Goal: Task Accomplishment & Management: Use online tool/utility

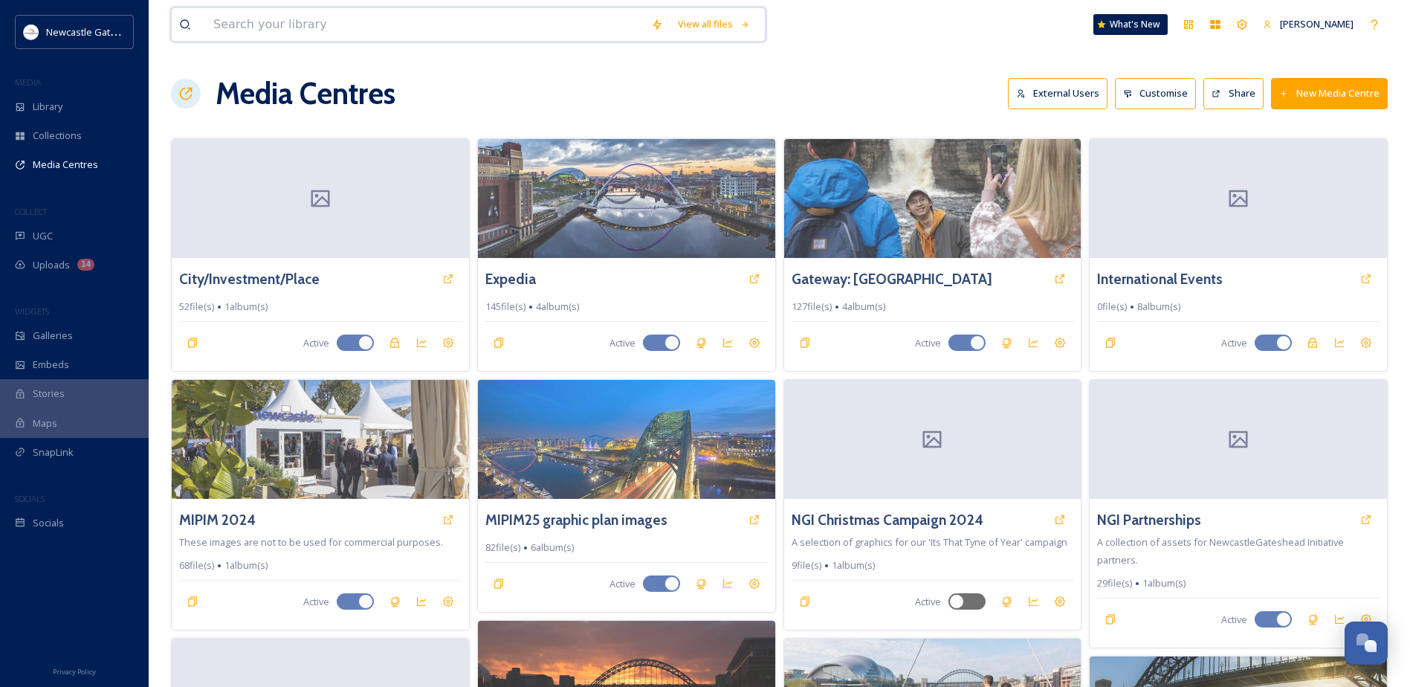
click at [263, 19] on input at bounding box center [425, 24] width 438 height 33
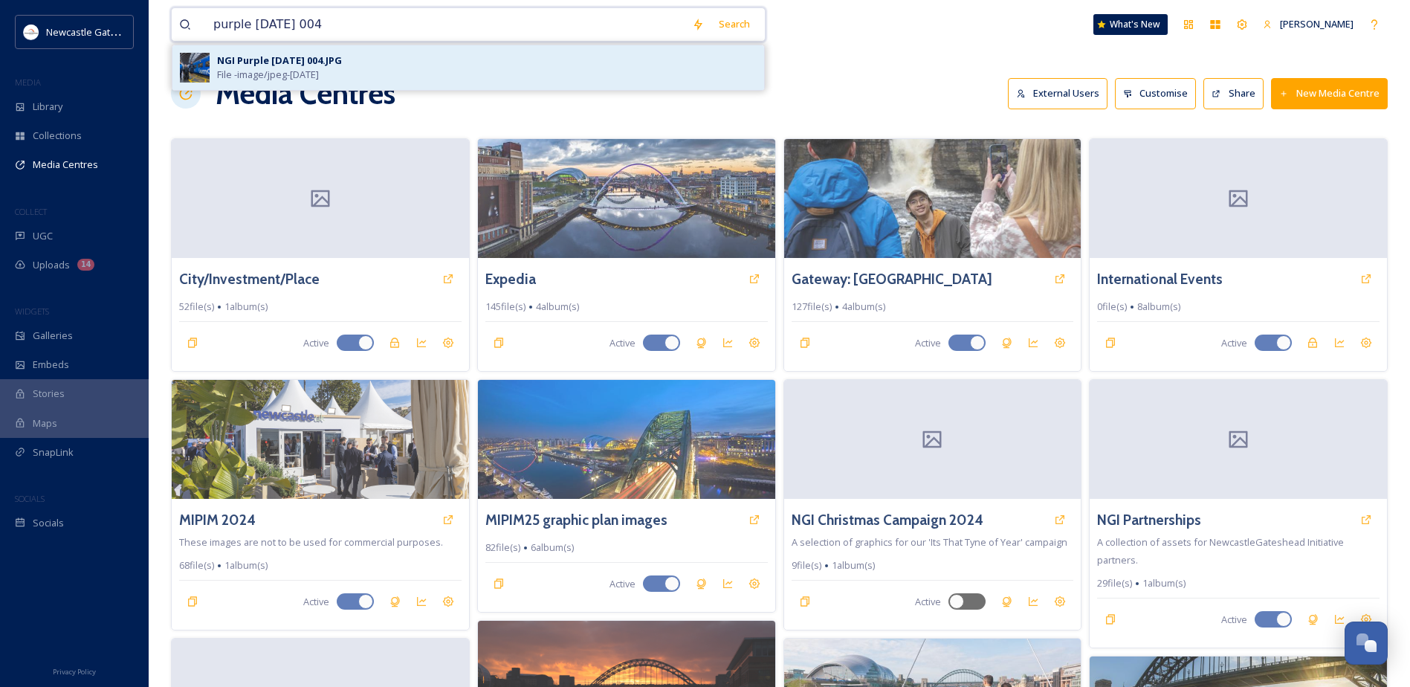
type input "purple [DATE] 004"
click at [338, 64] on div "NGI Purple [DATE] 004.JPG" at bounding box center [279, 61] width 125 height 14
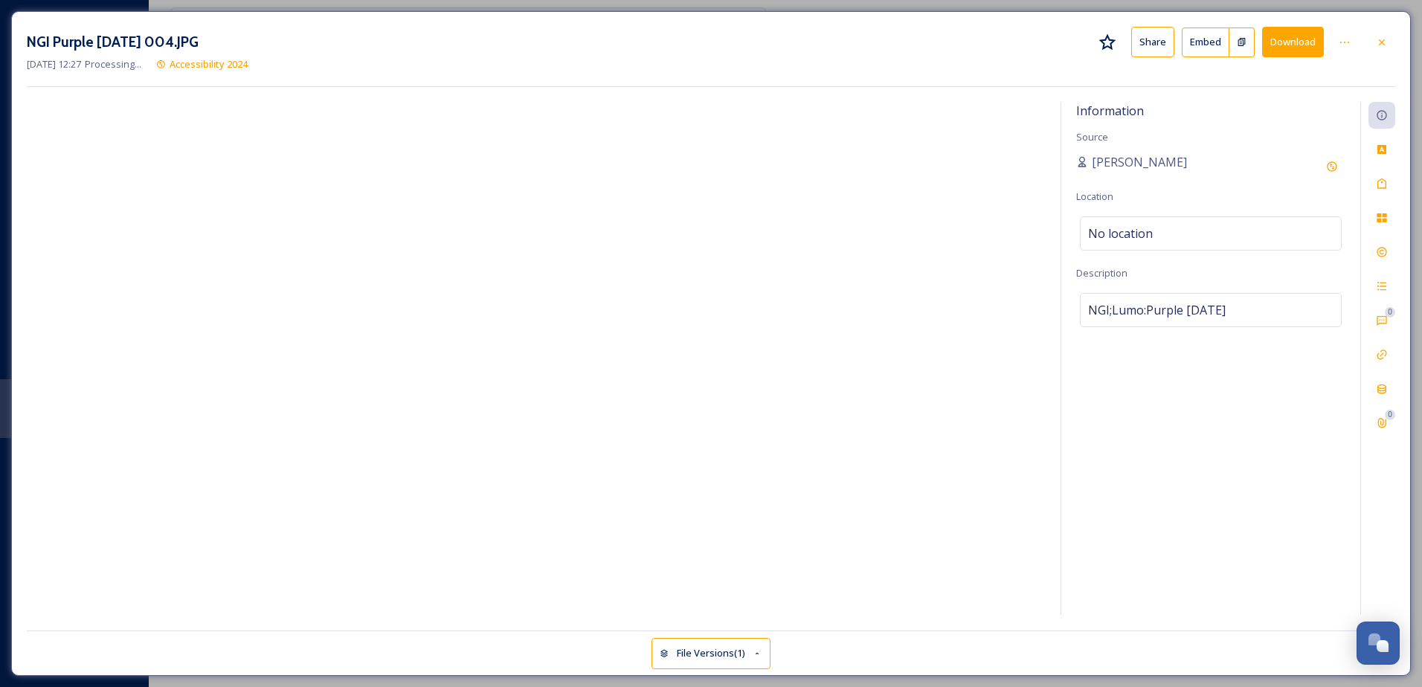
click at [686, 657] on button "File Versions (1)" at bounding box center [710, 653] width 119 height 30
click at [68, 550] on icon at bounding box center [67, 548] width 37 height 37
click at [1348, 45] on icon at bounding box center [1344, 42] width 12 height 12
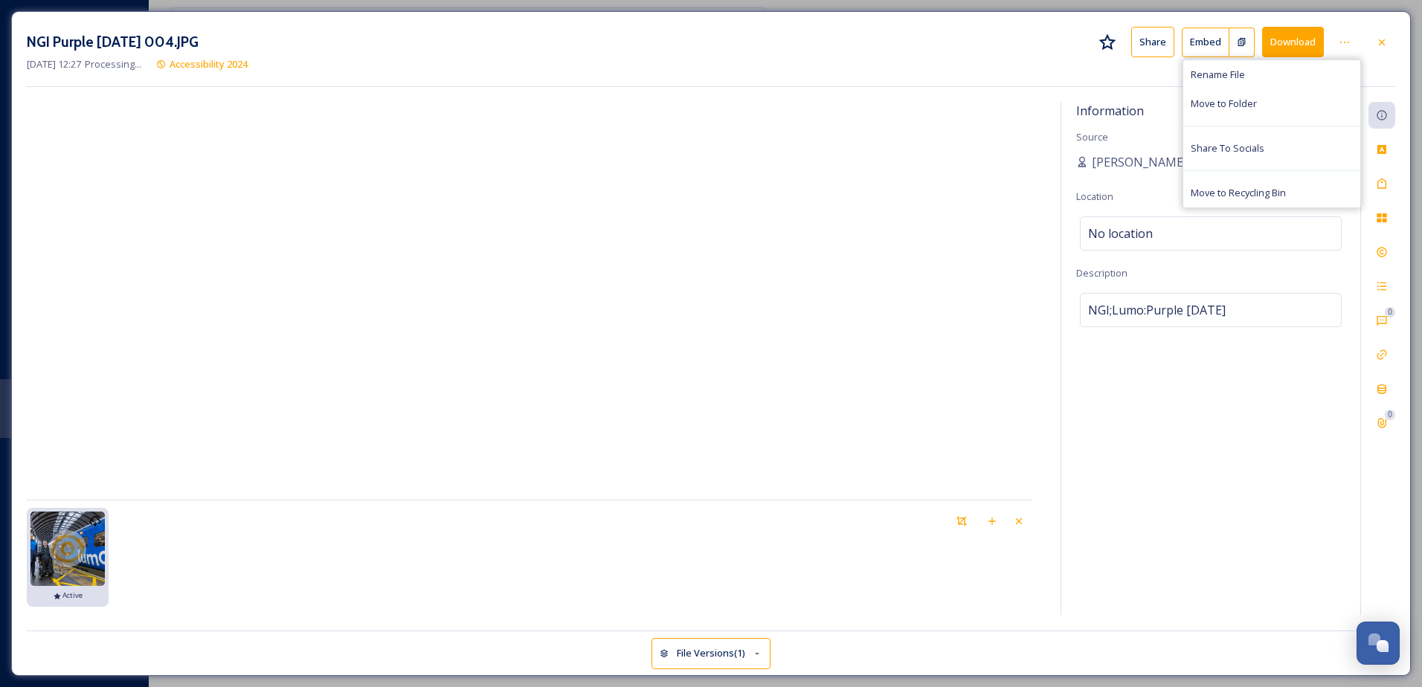
click at [1325, 12] on div "NGI Purple [DATE] 004.JPG Share Embed Download Rename File Move to Folder Share…" at bounding box center [710, 343] width 1399 height 665
click at [1383, 39] on icon at bounding box center [1381, 42] width 12 height 12
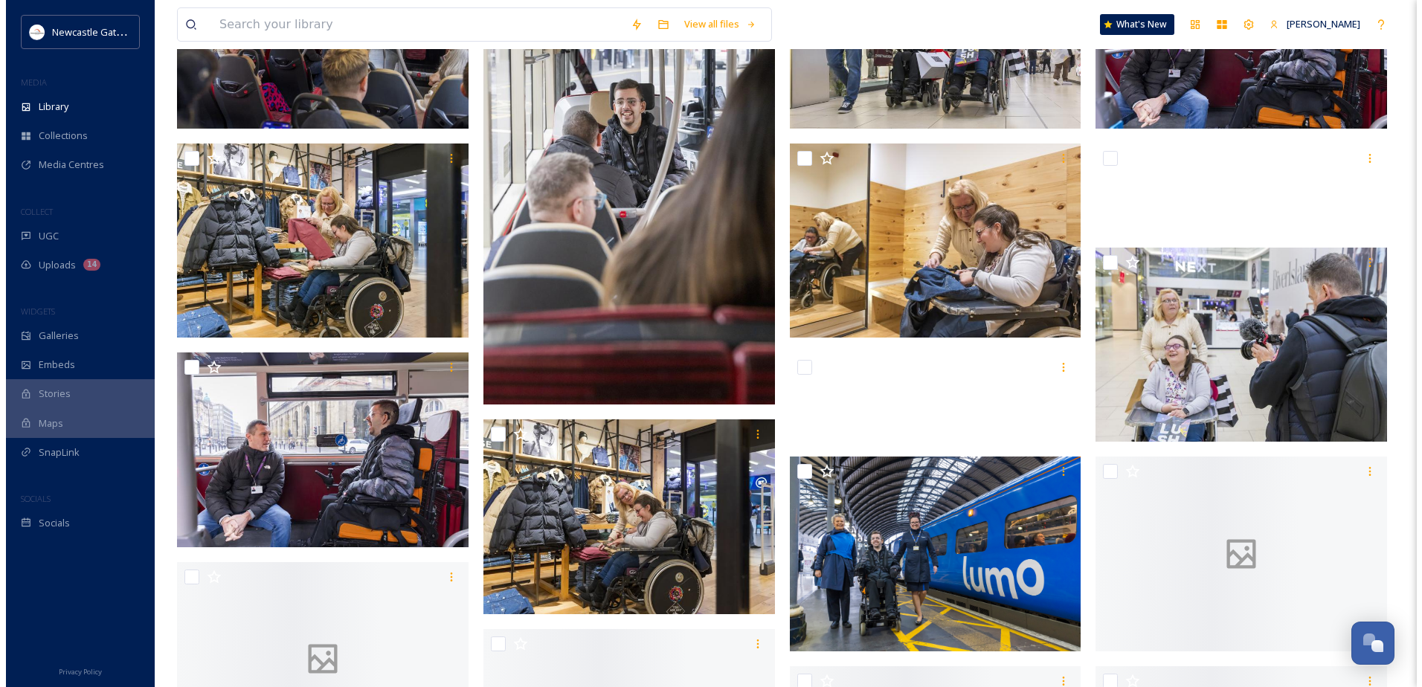
scroll to position [1487, 0]
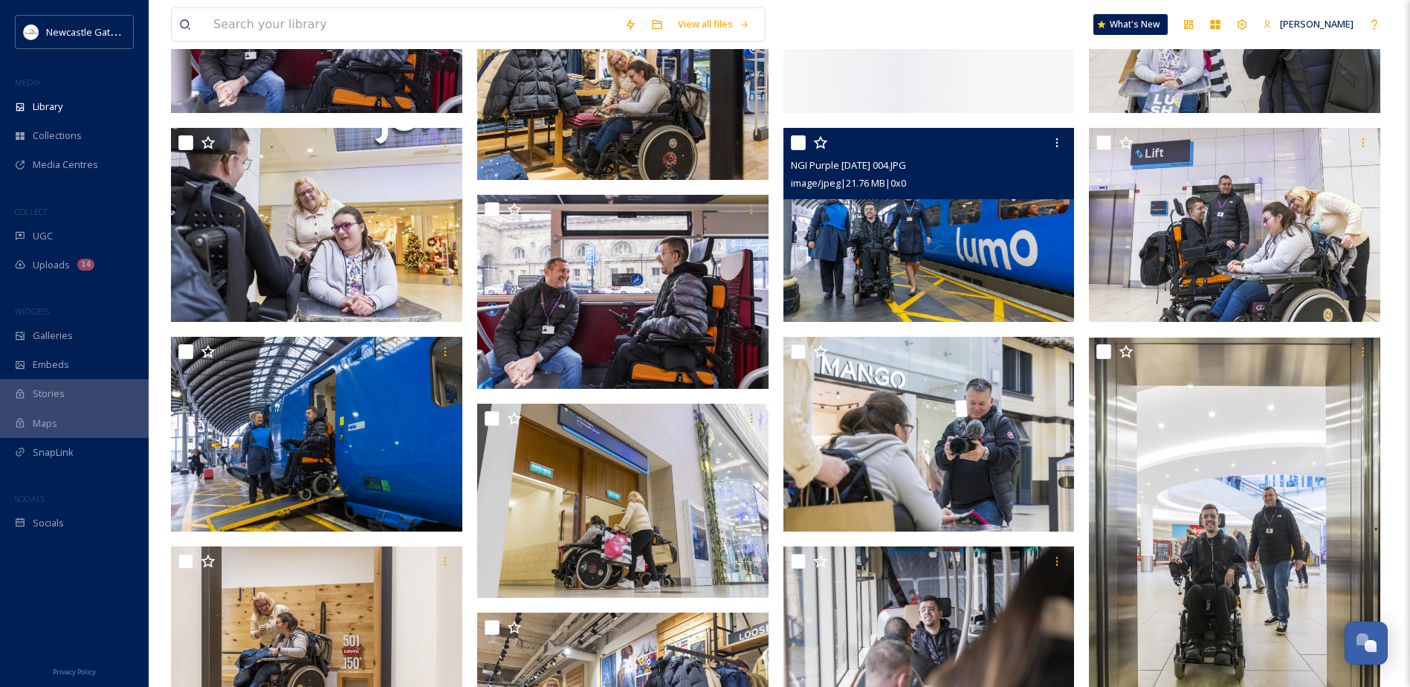
click at [887, 232] on img at bounding box center [929, 225] width 291 height 194
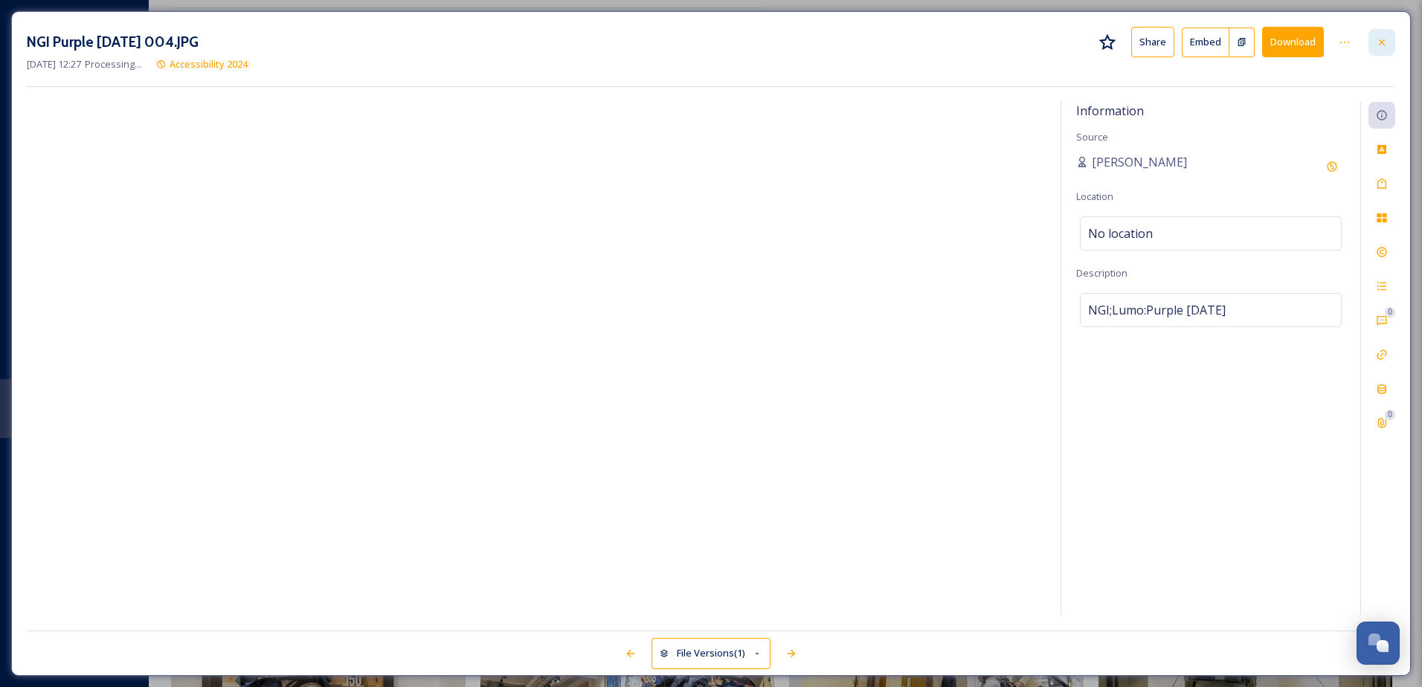
click at [1385, 39] on icon at bounding box center [1381, 42] width 12 height 12
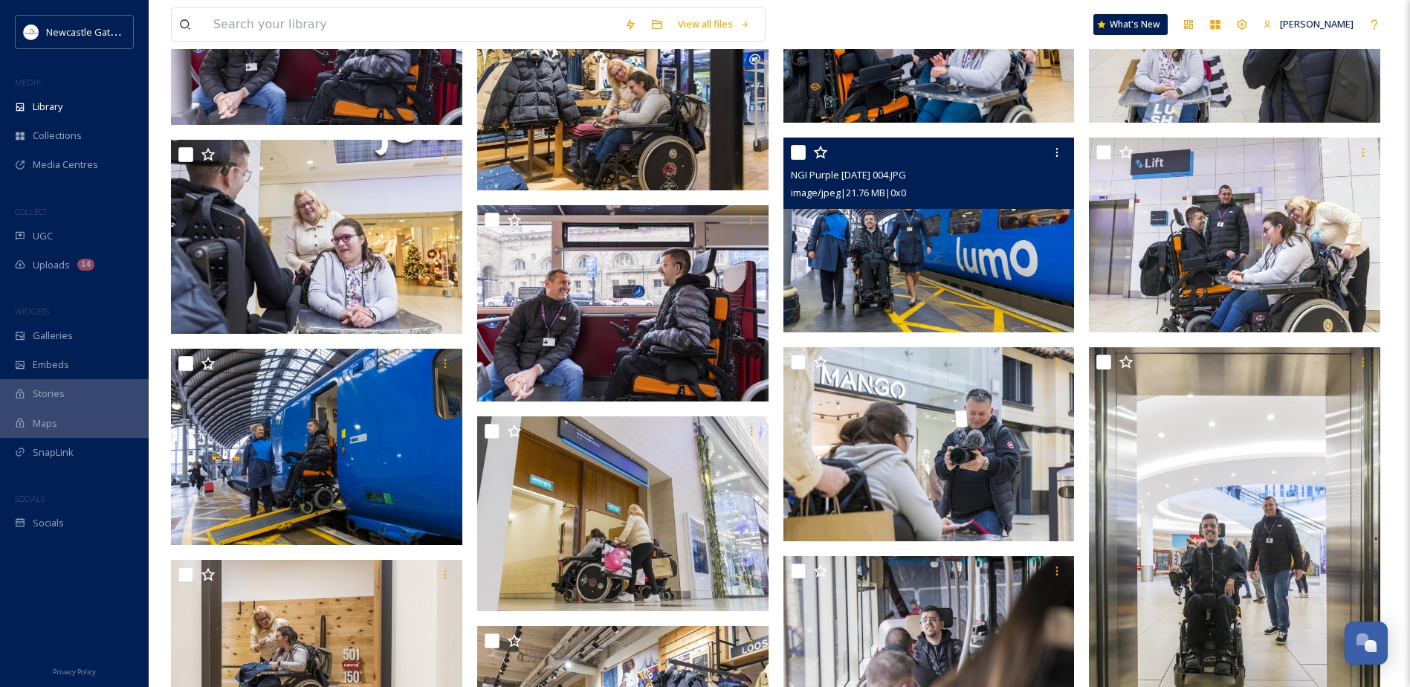
click at [932, 268] on img at bounding box center [929, 235] width 291 height 194
